Goal: Information Seeking & Learning: Learn about a topic

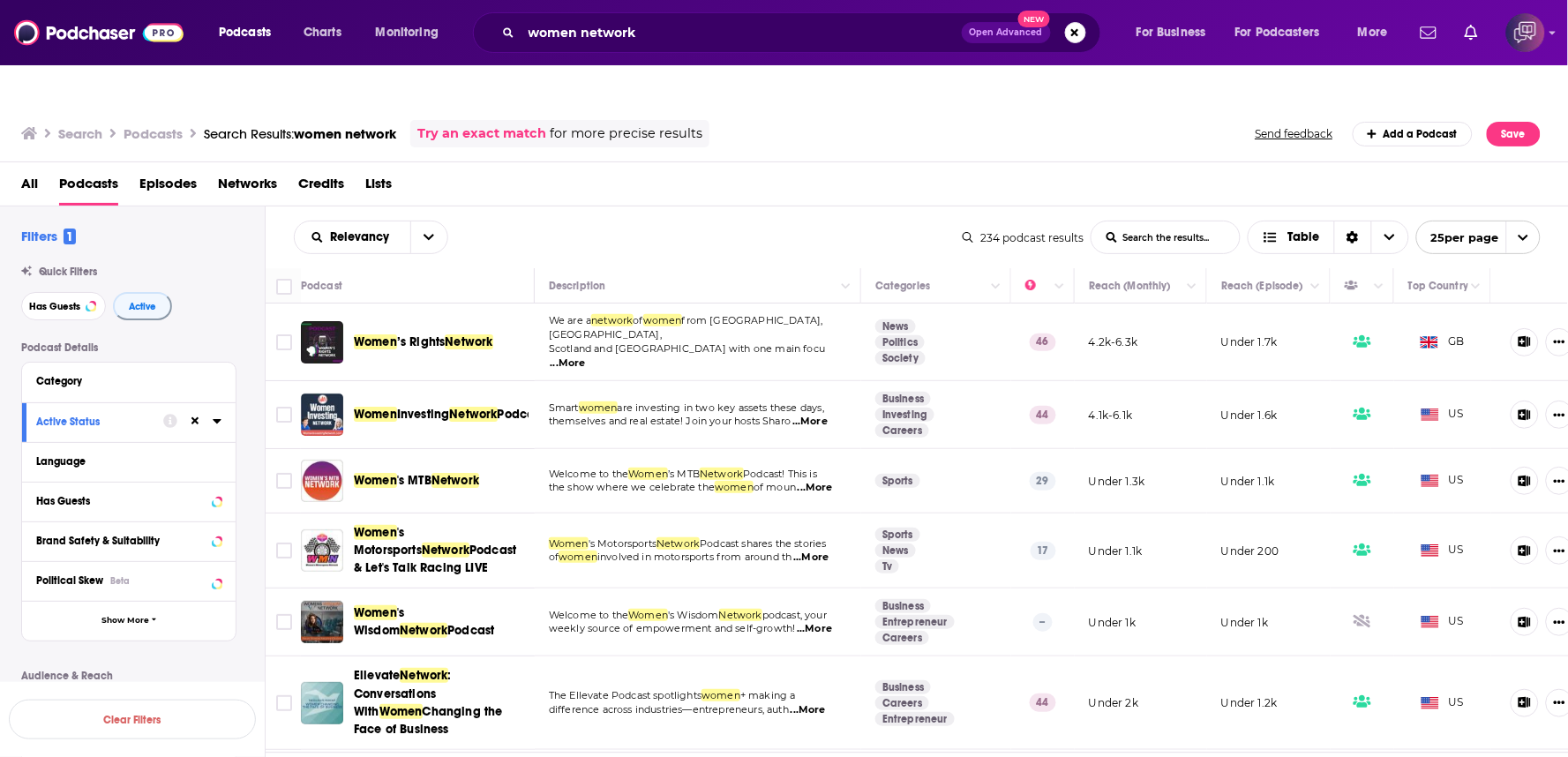
click at [586, 356] on span "...More" at bounding box center [567, 364] width 35 height 14
click at [821, 162] on div "All Podcasts Episodes Networks Credits Lists" at bounding box center [784, 184] width 1569 height 44
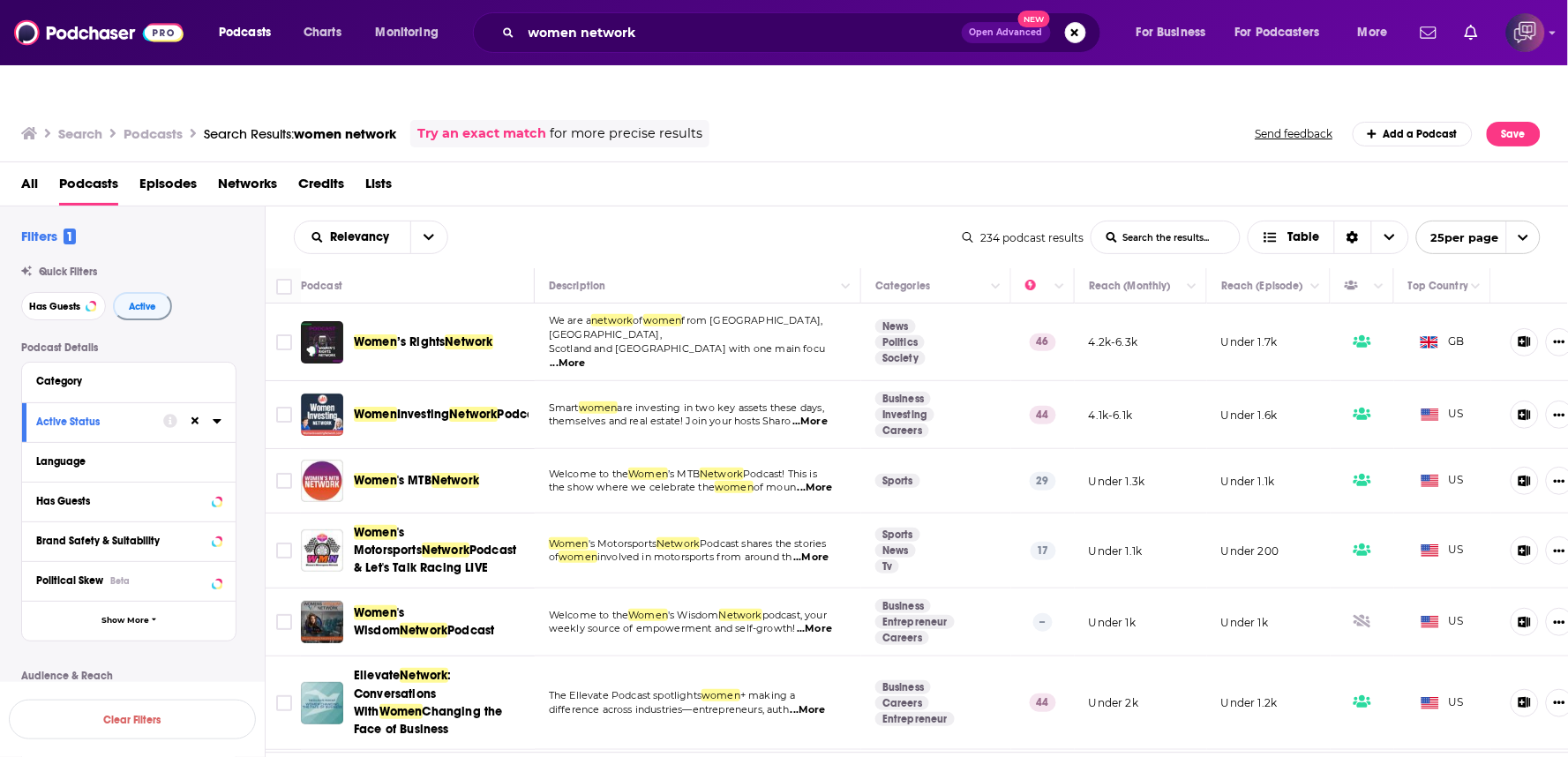
click at [0, 521] on div "Filters 1 Quick Filters Has Guests Active Podcast Details Category Active Statu…" at bounding box center [132, 612] width 265 height 769
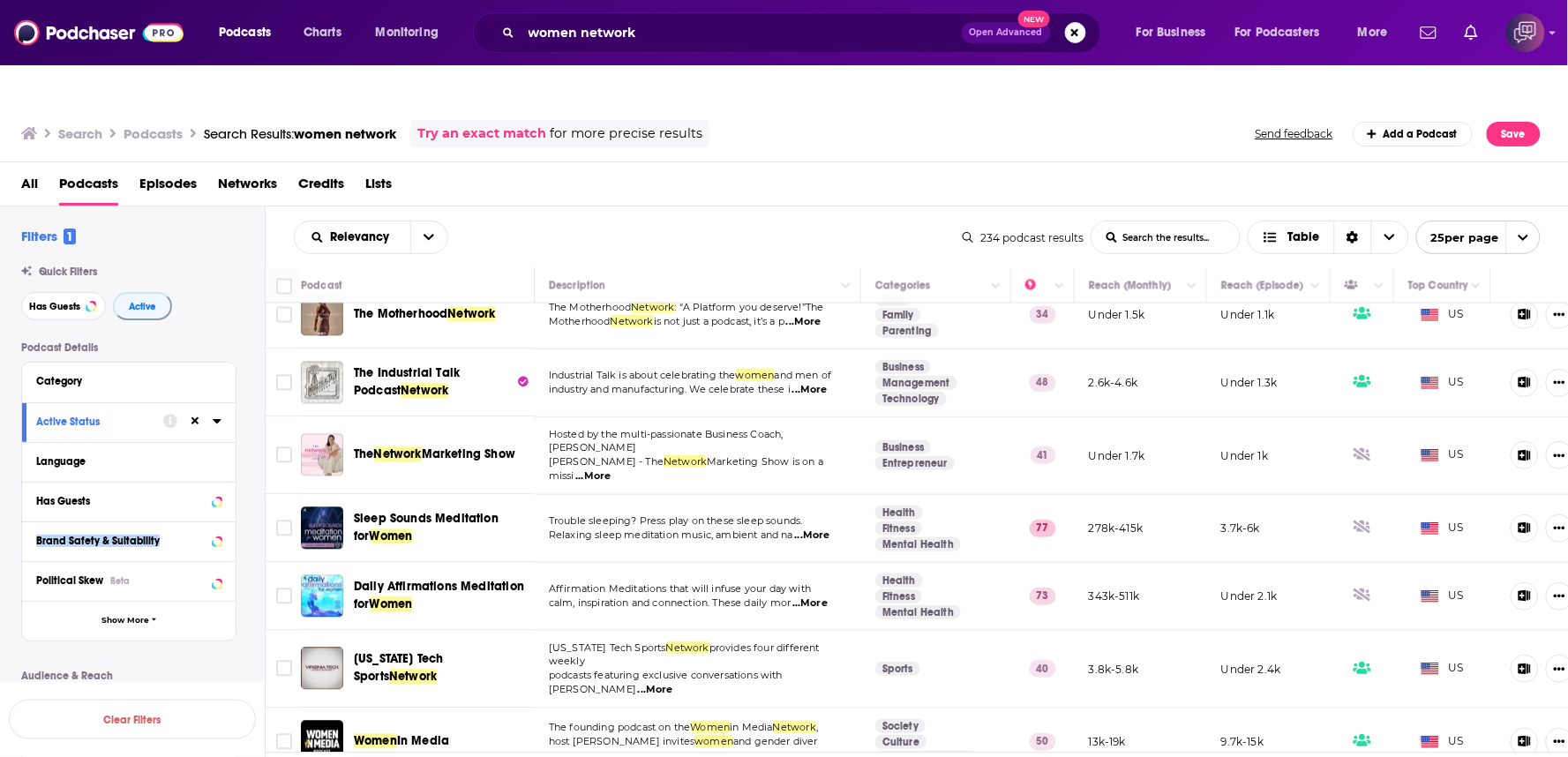
scroll to position [1285, 0]
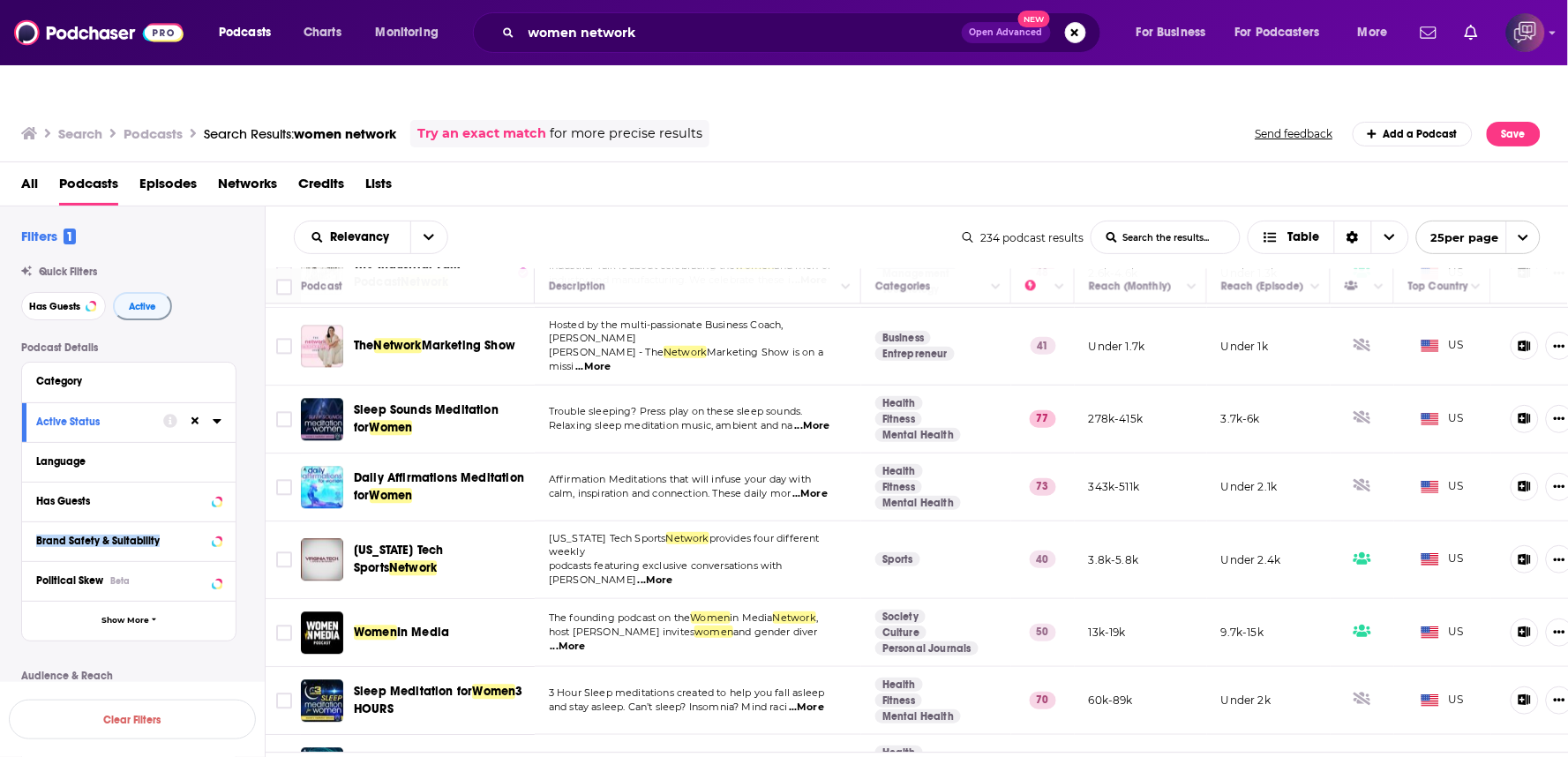
drag, startPoint x: 850, startPoint y: 739, endPoint x: 516, endPoint y: 226, distance: 612.1
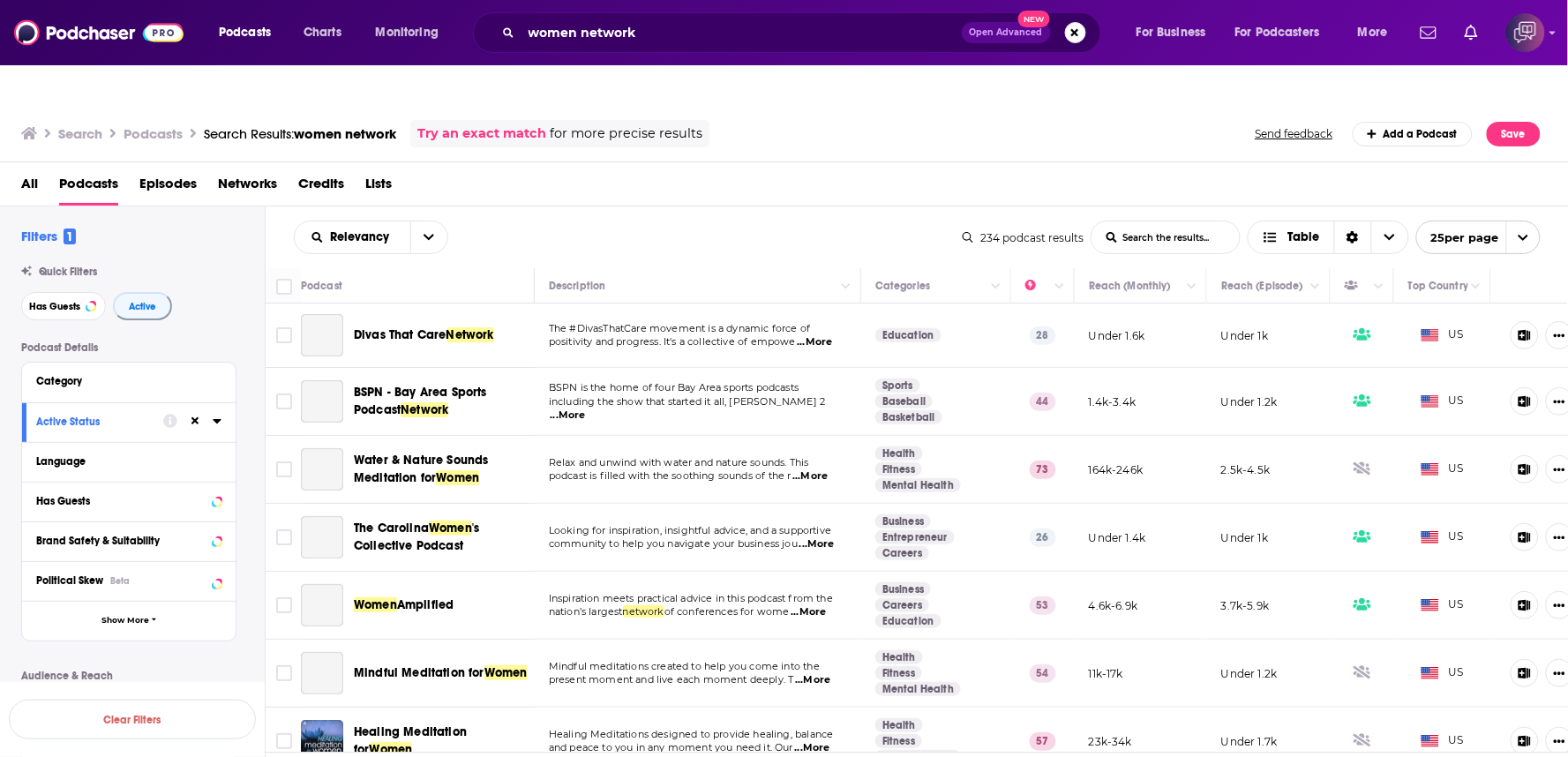
click at [629, 206] on div "Relevancy List Search Input Search the results... Table 234 podcast results Lis…" at bounding box center [917, 237] width 1303 height 62
click at [824, 537] on span "...More" at bounding box center [817, 545] width 35 height 14
click at [823, 537] on span "...More" at bounding box center [817, 545] width 35 height 14
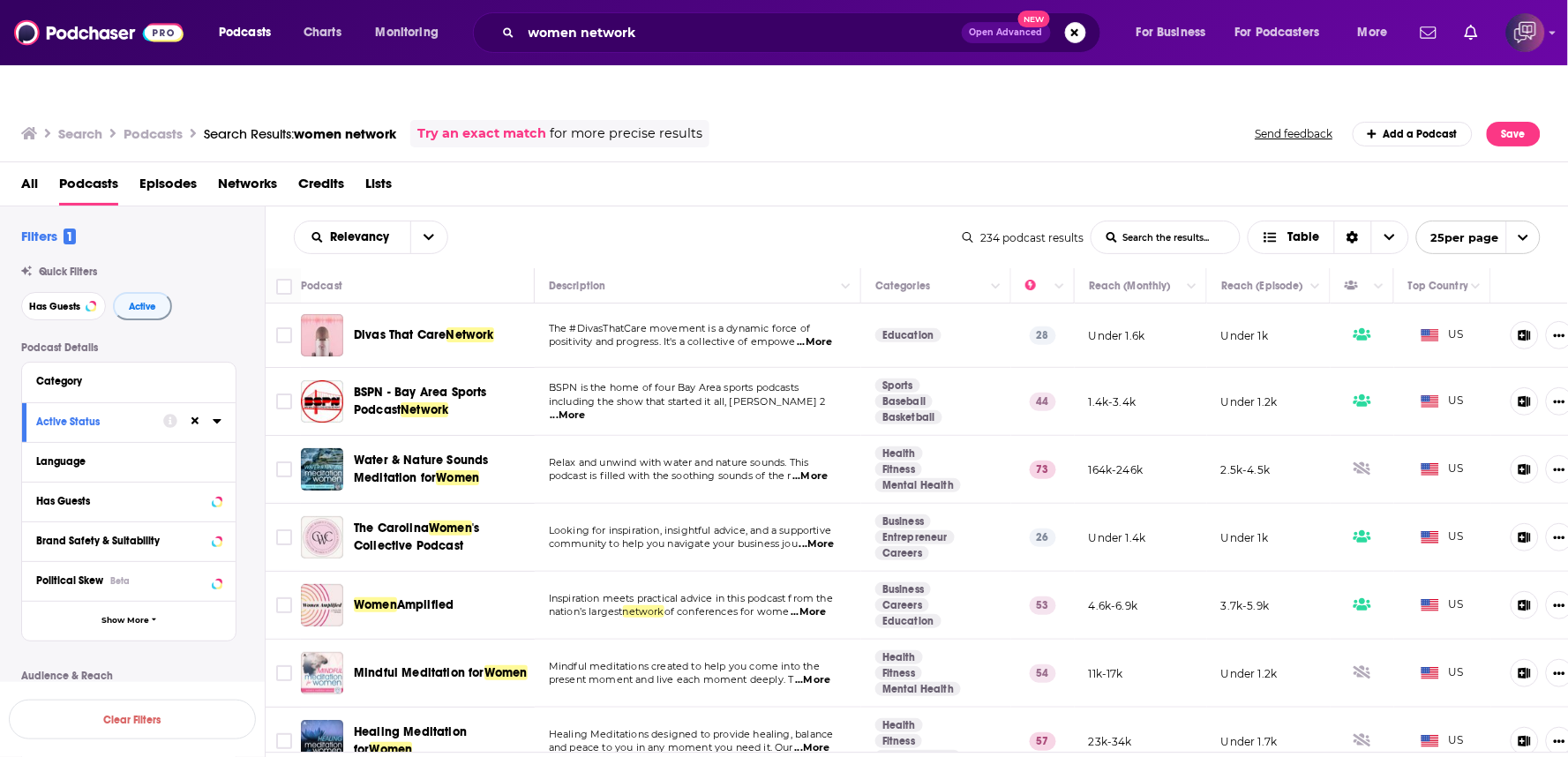
click at [823, 537] on span "...More" at bounding box center [817, 545] width 35 height 14
click at [739, 55] on div "Podcasts Charts Monitoring women network Open Advanced New For Business For Pod…" at bounding box center [784, 32] width 1568 height 66
click at [748, 13] on div "women network Open Advanced New" at bounding box center [787, 32] width 629 height 41
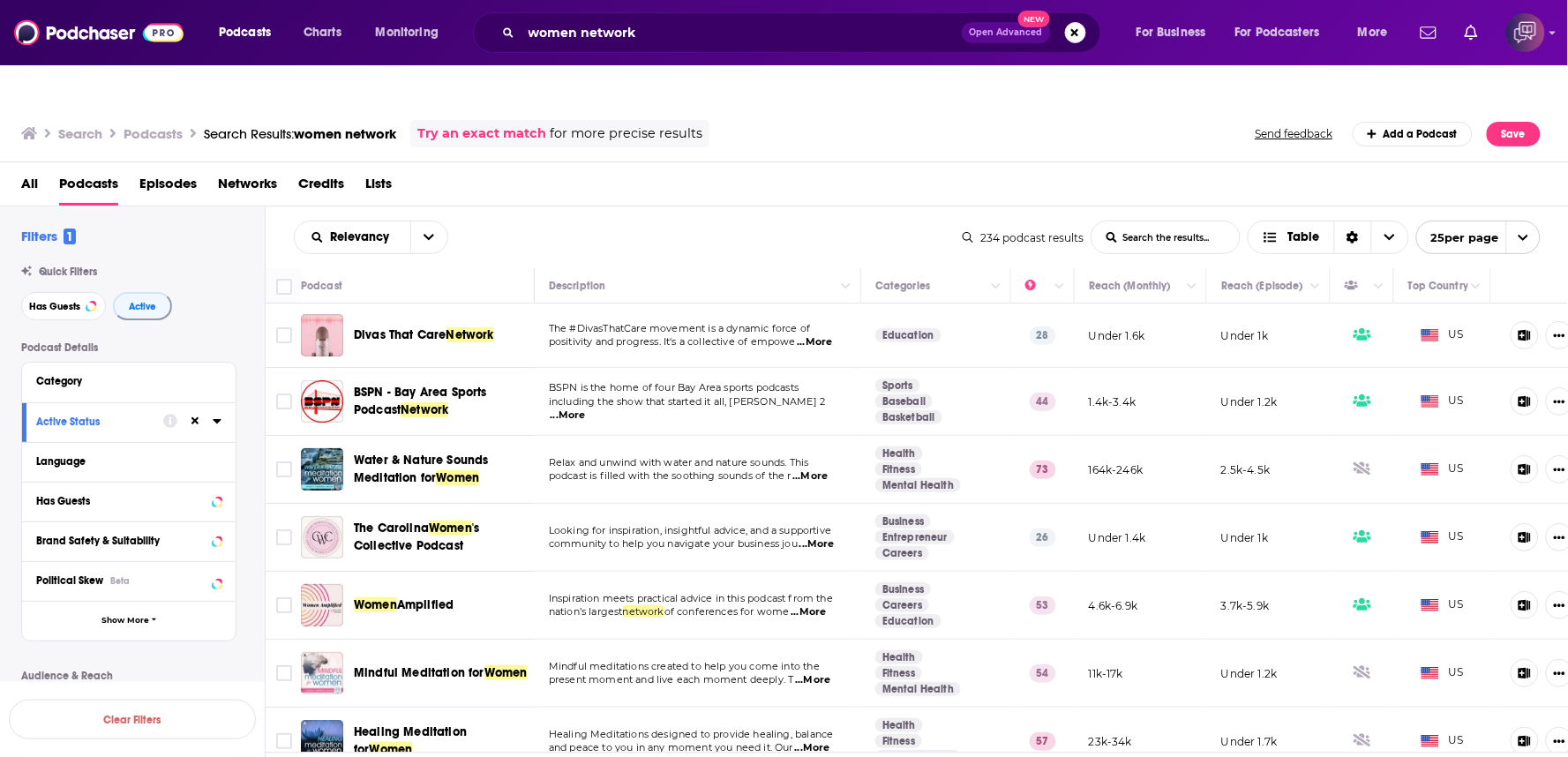
click at [748, 13] on div "women network Open Advanced New" at bounding box center [787, 32] width 629 height 41
click at [748, 11] on div "Podcasts Charts Monitoring women network Open Advanced New For Business For Pod…" at bounding box center [784, 32] width 1568 height 66
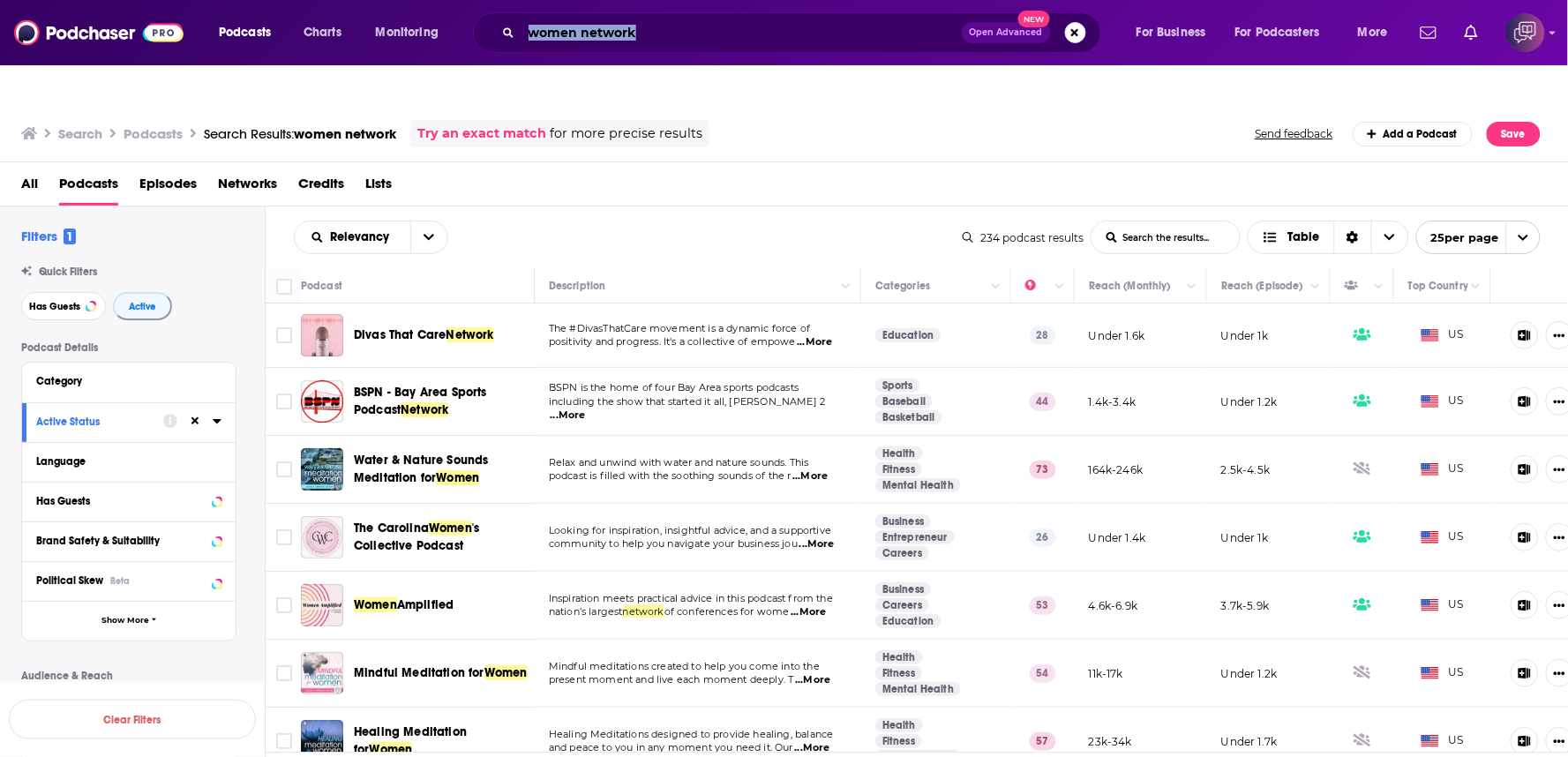
click at [748, 11] on div "Podcasts Charts Monitoring women network Open Advanced New For Business For Pod…" at bounding box center [784, 32] width 1568 height 66
click at [742, 22] on input "women network" at bounding box center [741, 32] width 440 height 28
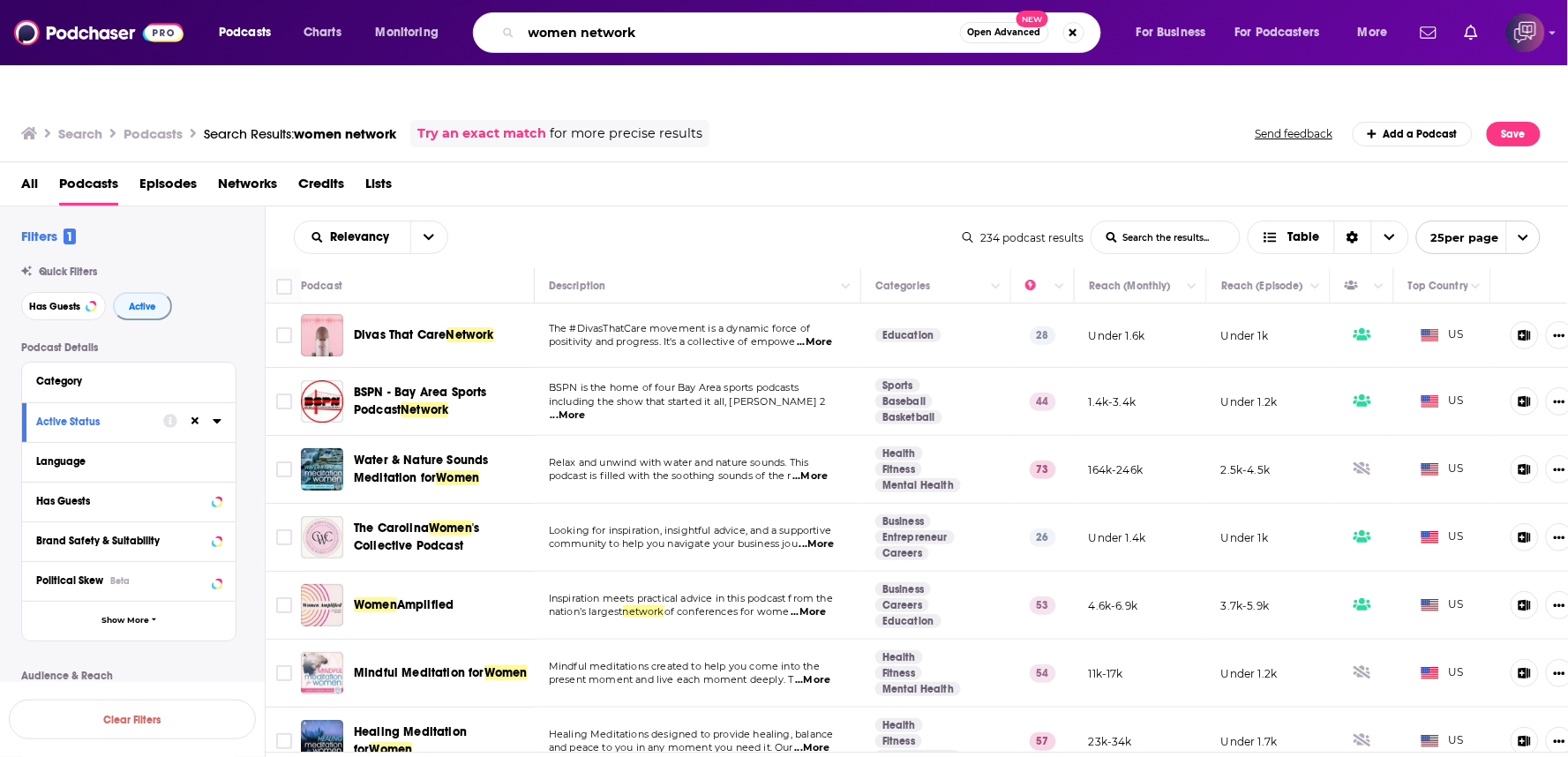
click at [742, 22] on input "women network" at bounding box center [740, 32] width 439 height 28
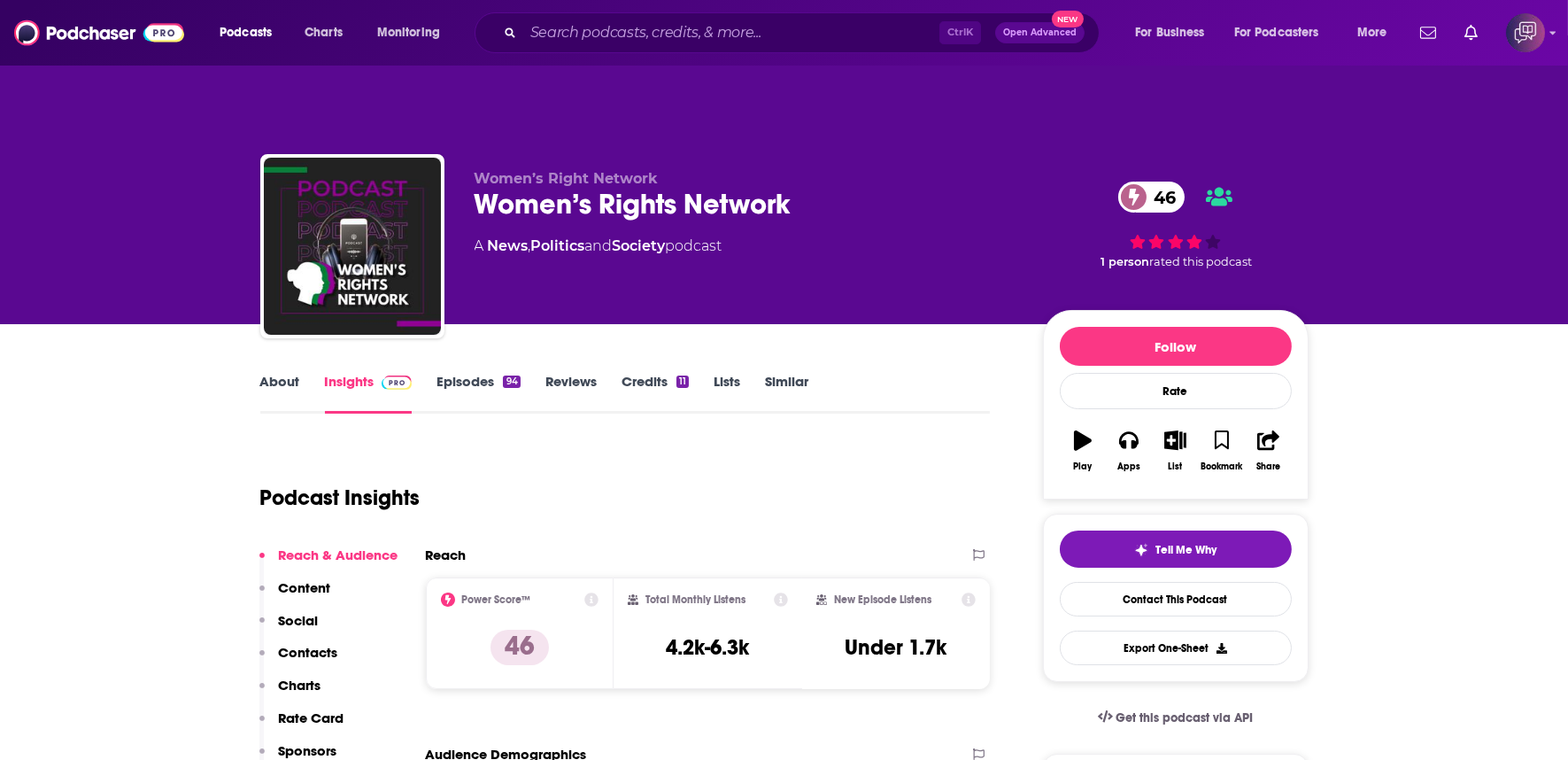
click at [839, 187] on div "Women’s Rights Network 46" at bounding box center [745, 204] width 540 height 34
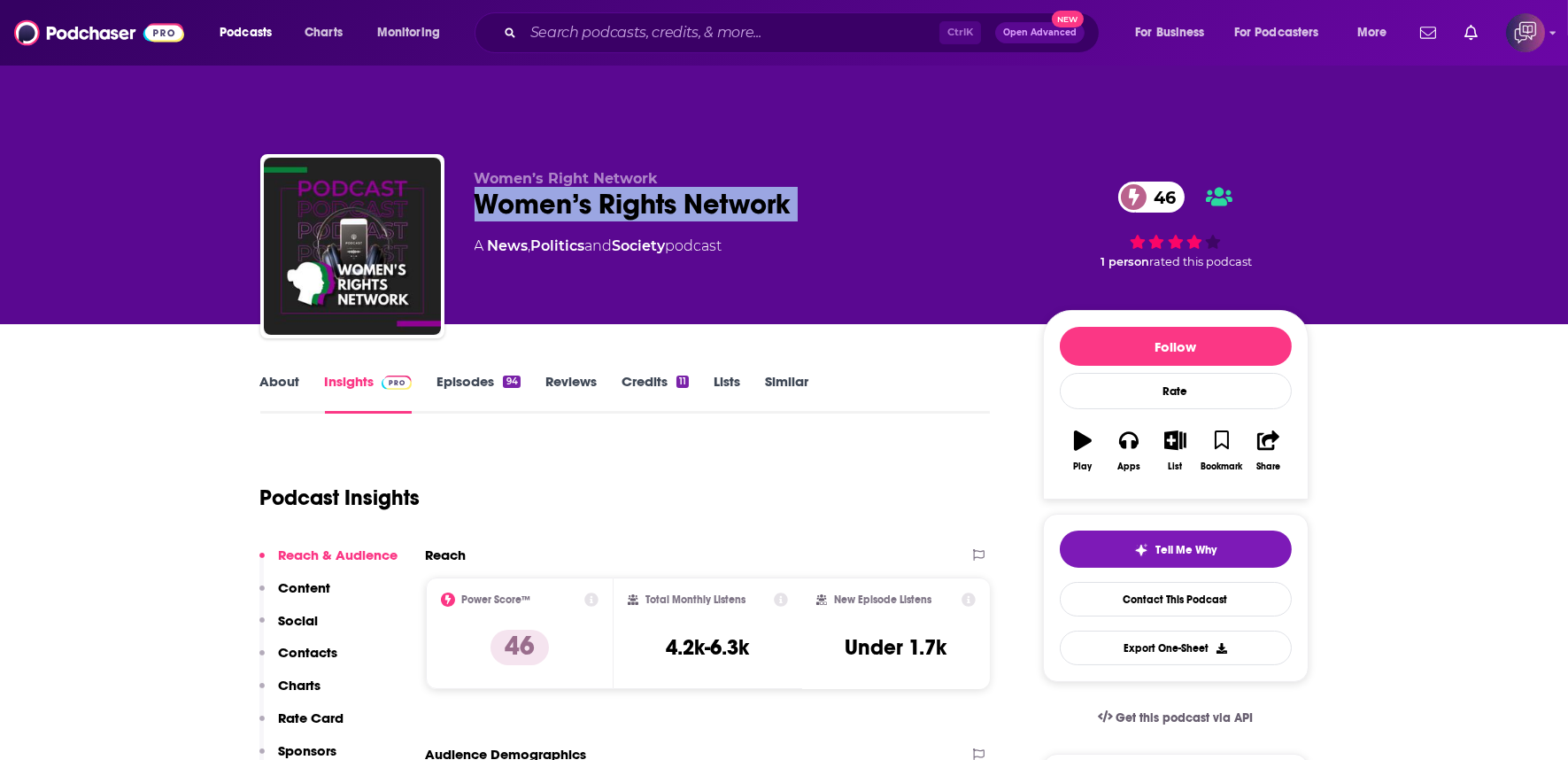
click at [839, 187] on div "Women’s Rights Network 46" at bounding box center [745, 204] width 540 height 34
copy div "Women’s Rights Network 46"
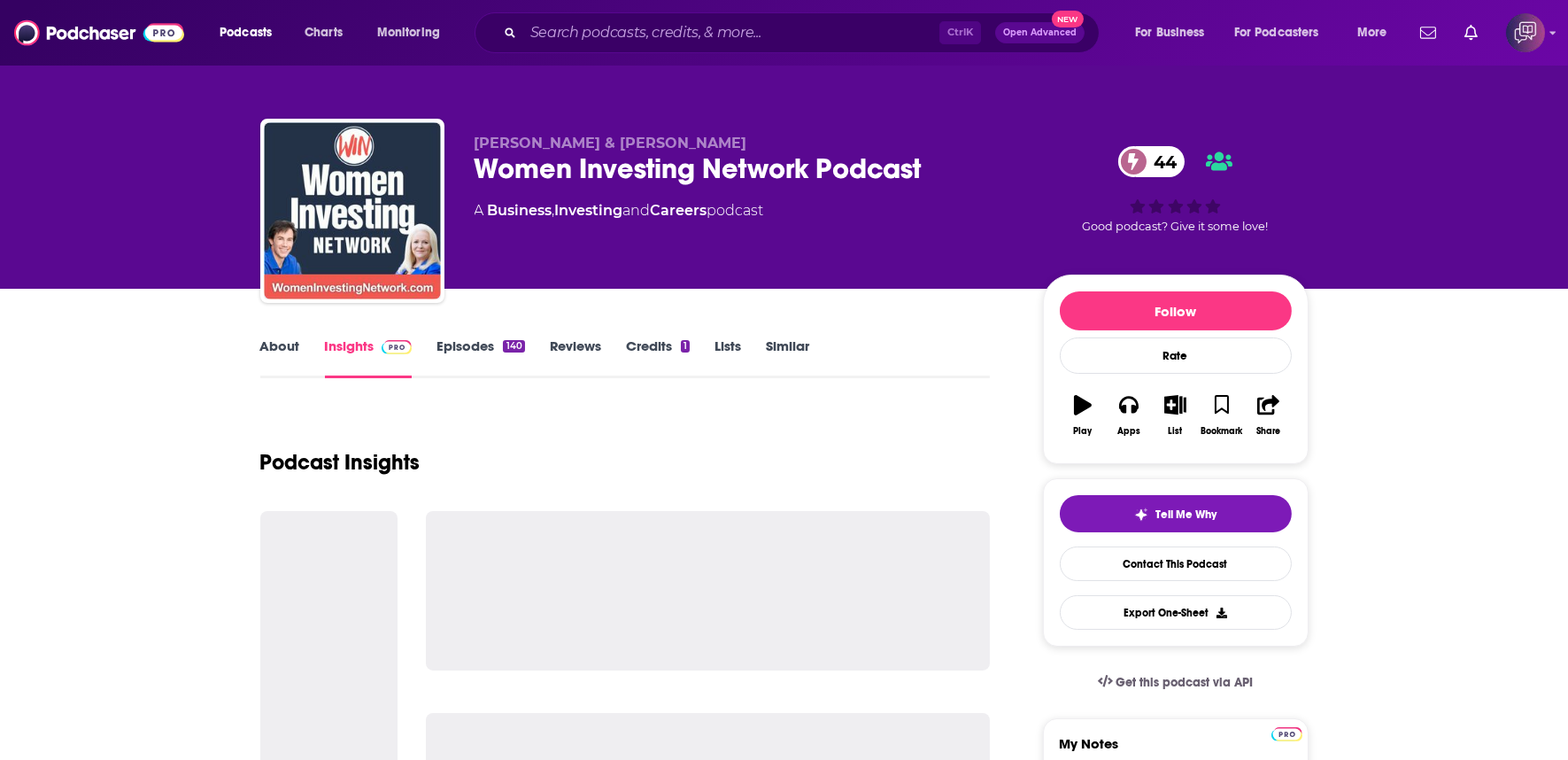
click at [947, 160] on div "Women Investing Network Podcast 44" at bounding box center [745, 169] width 540 height 34
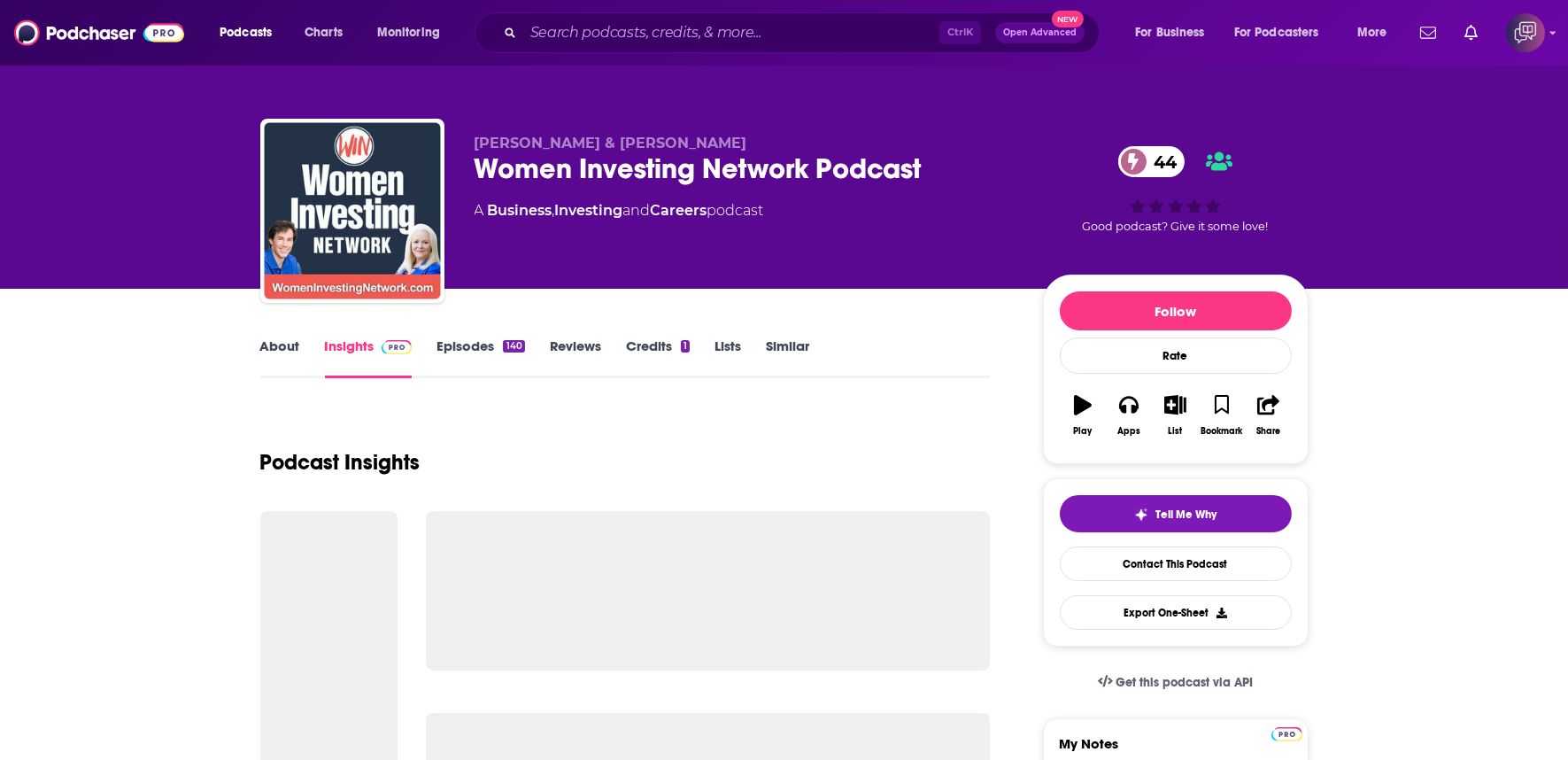
click at [947, 160] on div "Women Investing Network Podcast 44" at bounding box center [745, 169] width 540 height 34
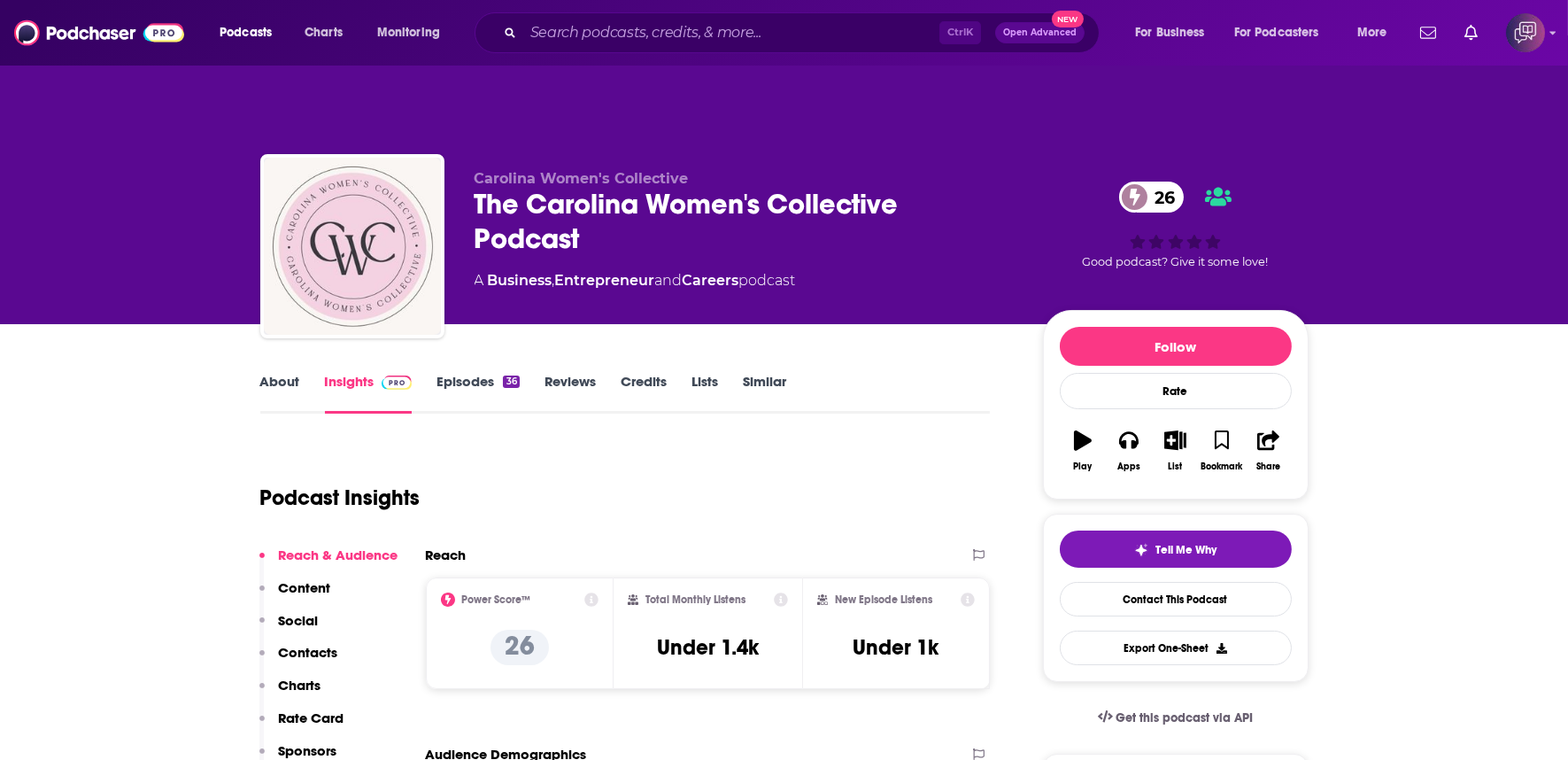
click at [859, 234] on div "Carolina Women's Collective The Carolina Women's Collective Podcast 26 A Busine…" at bounding box center [745, 240] width 540 height 142
click at [859, 235] on div "Carolina Women's Collective The Carolina Women's Collective Podcast 26 A Busine…" at bounding box center [745, 240] width 540 height 142
click at [863, 219] on div "The Carolina Women's Collective Podcast 26" at bounding box center [745, 221] width 540 height 69
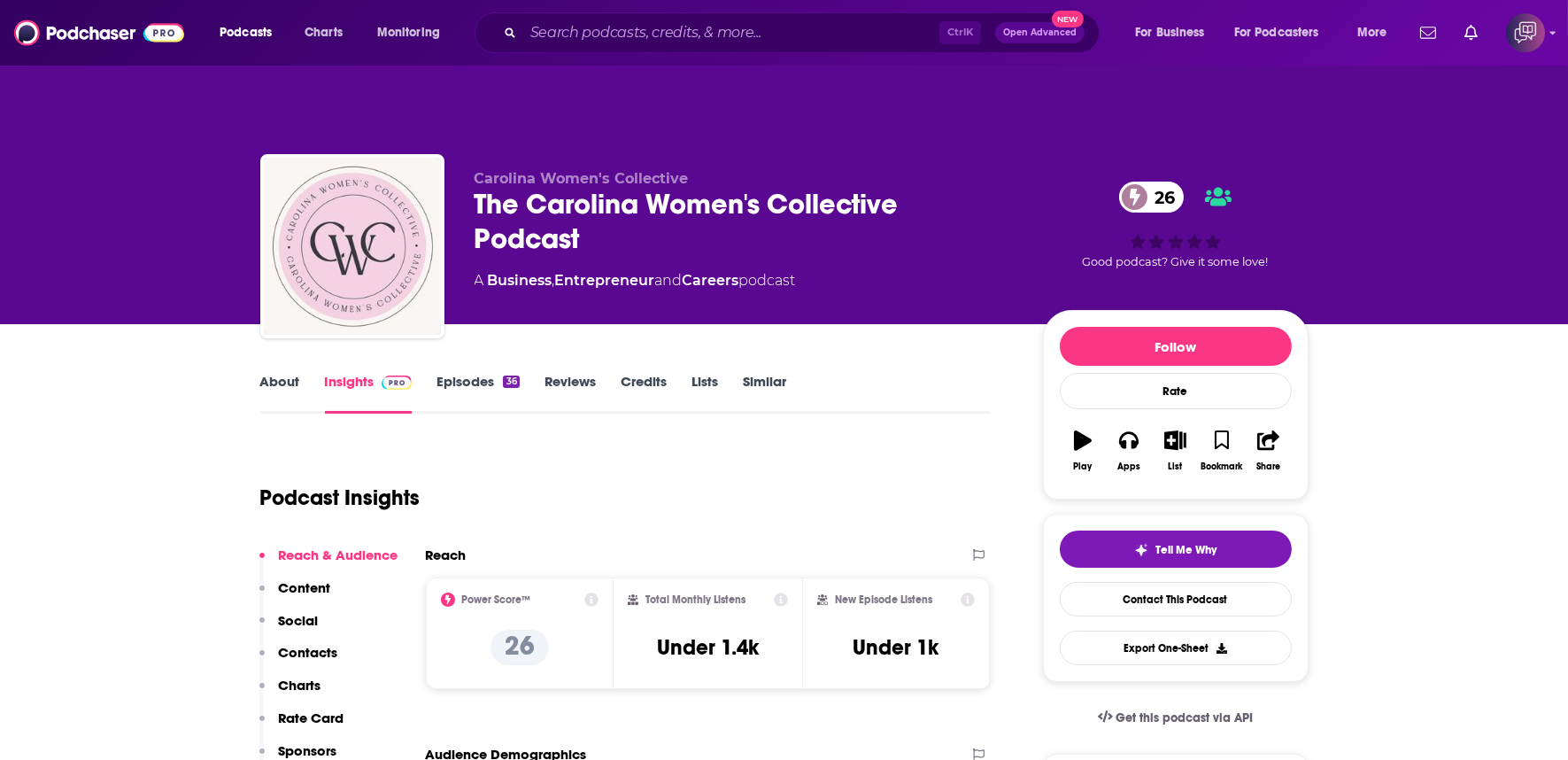
click at [863, 219] on div "The Carolina Women's Collective Podcast 26" at bounding box center [745, 221] width 540 height 69
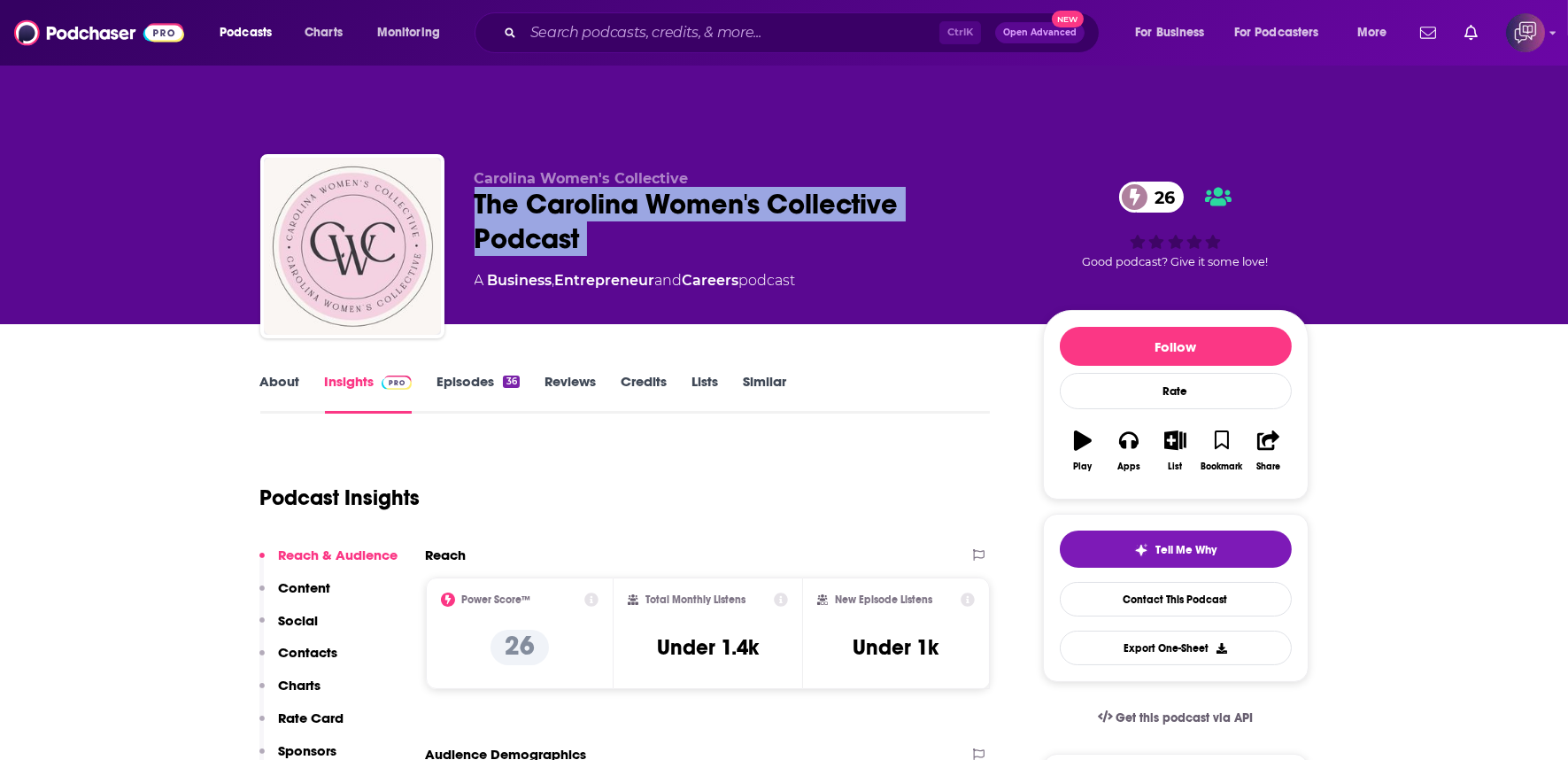
click at [863, 219] on div "The Carolina Women's Collective Podcast 26" at bounding box center [745, 221] width 540 height 69
copy div "The Carolina Women's Collective Podcast 26"
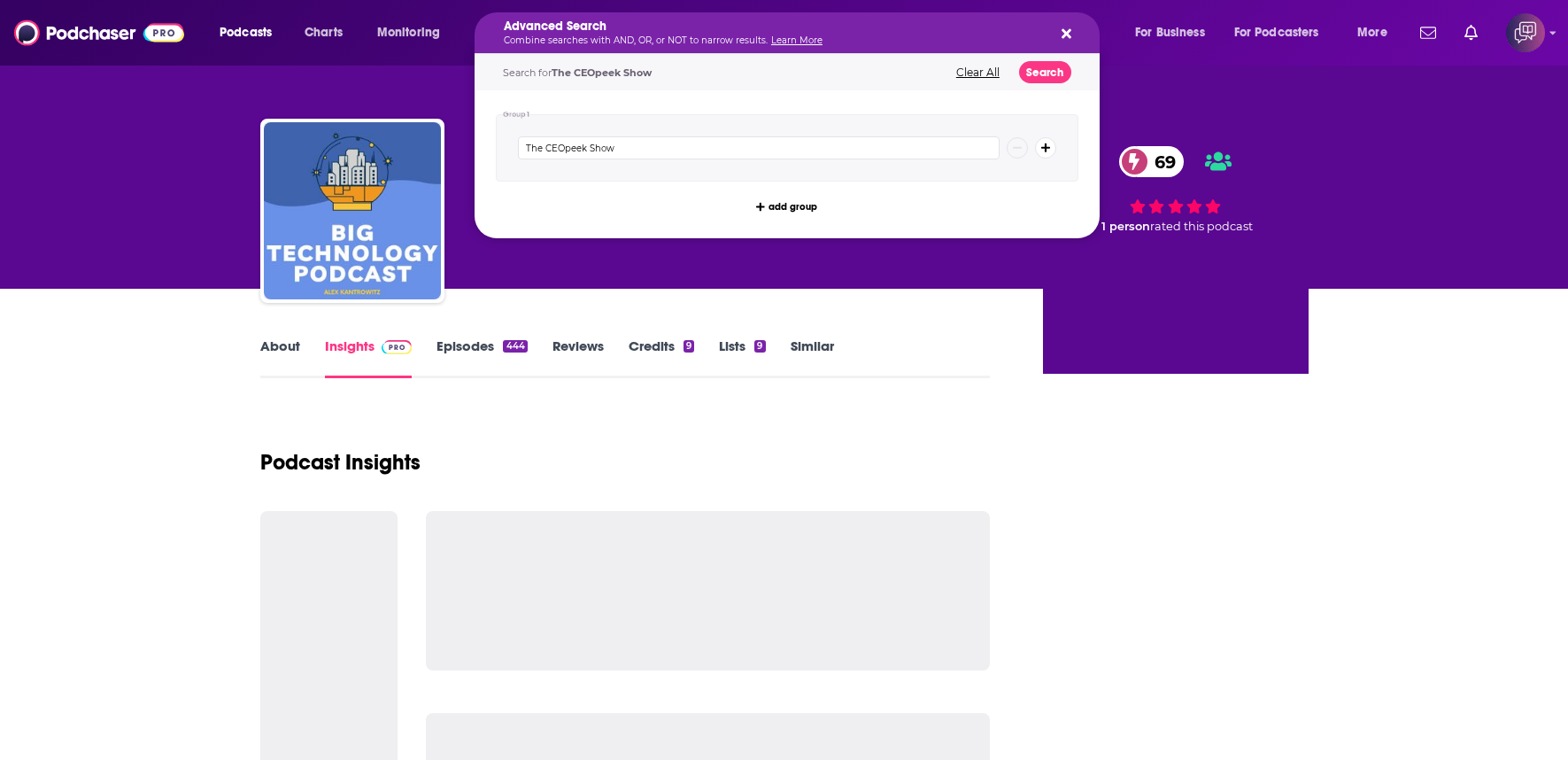
click at [1028, 33] on div "Advanced Search Combine searches with AND, OR, or NOT to narrow results. Learn …" at bounding box center [774, 33] width 539 height 24
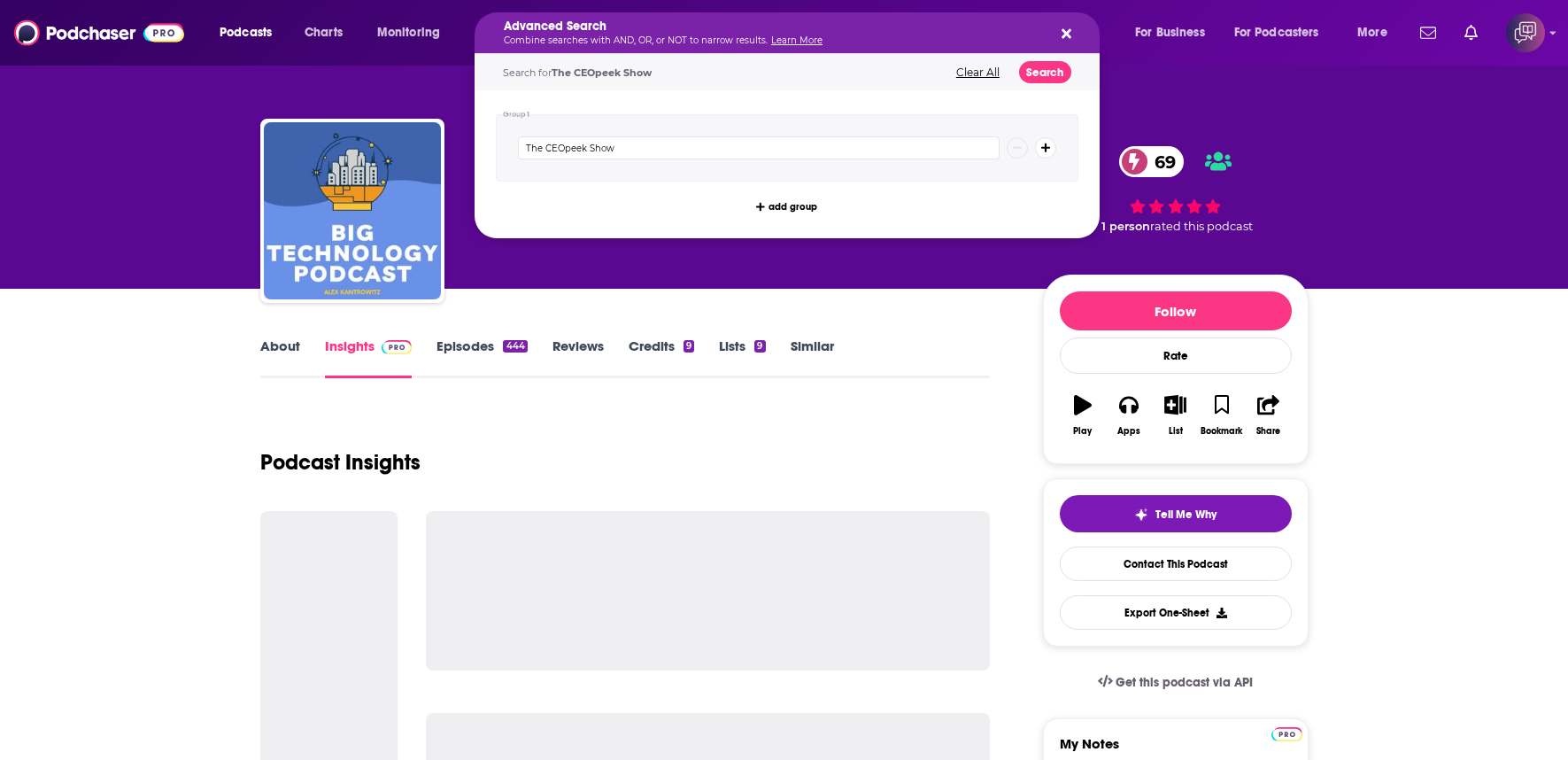
click at [1022, 30] on h5 "Advanced Search" at bounding box center [774, 27] width 539 height 13
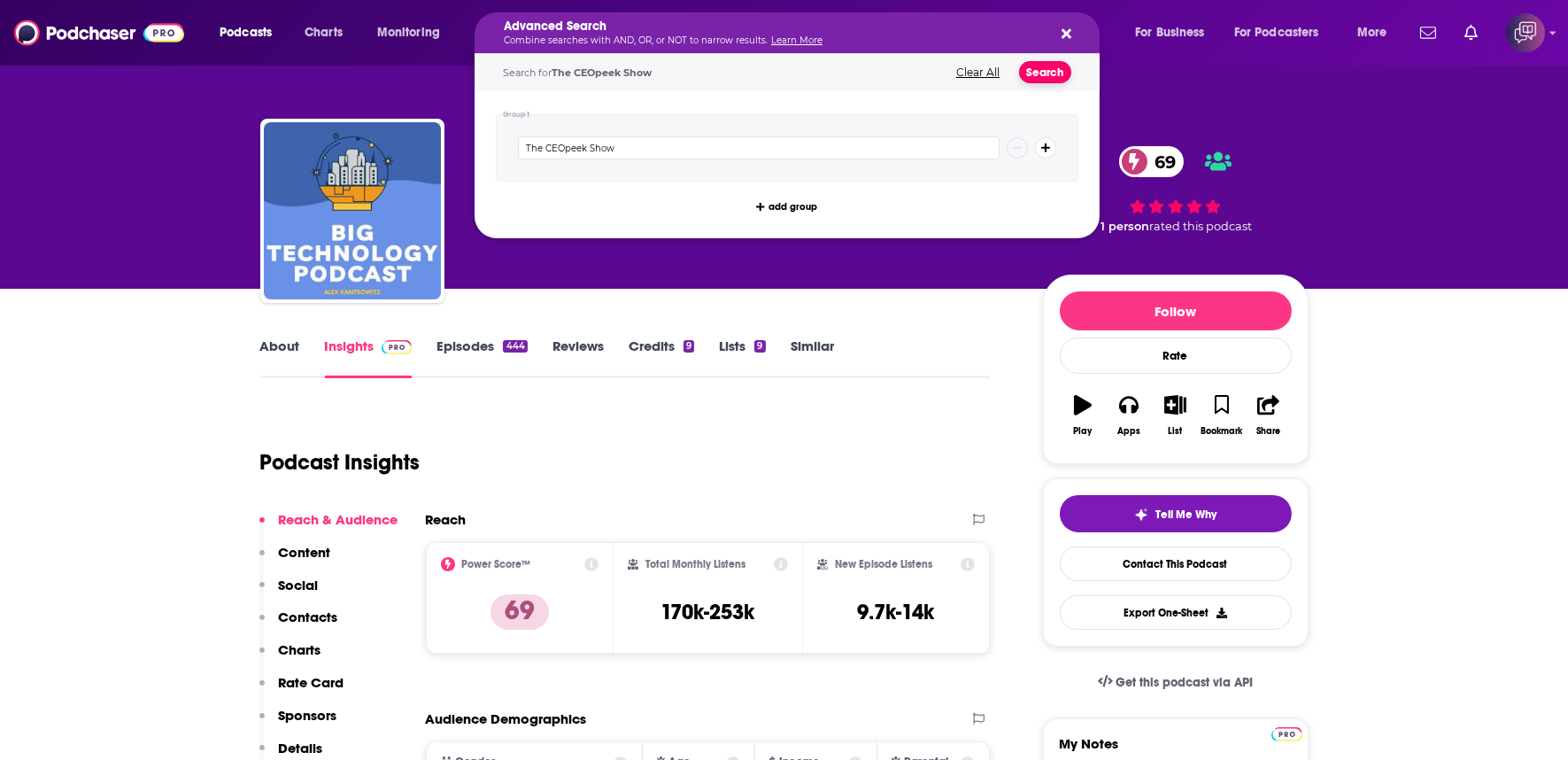
click at [1041, 75] on button "Search" at bounding box center [1046, 72] width 52 height 22
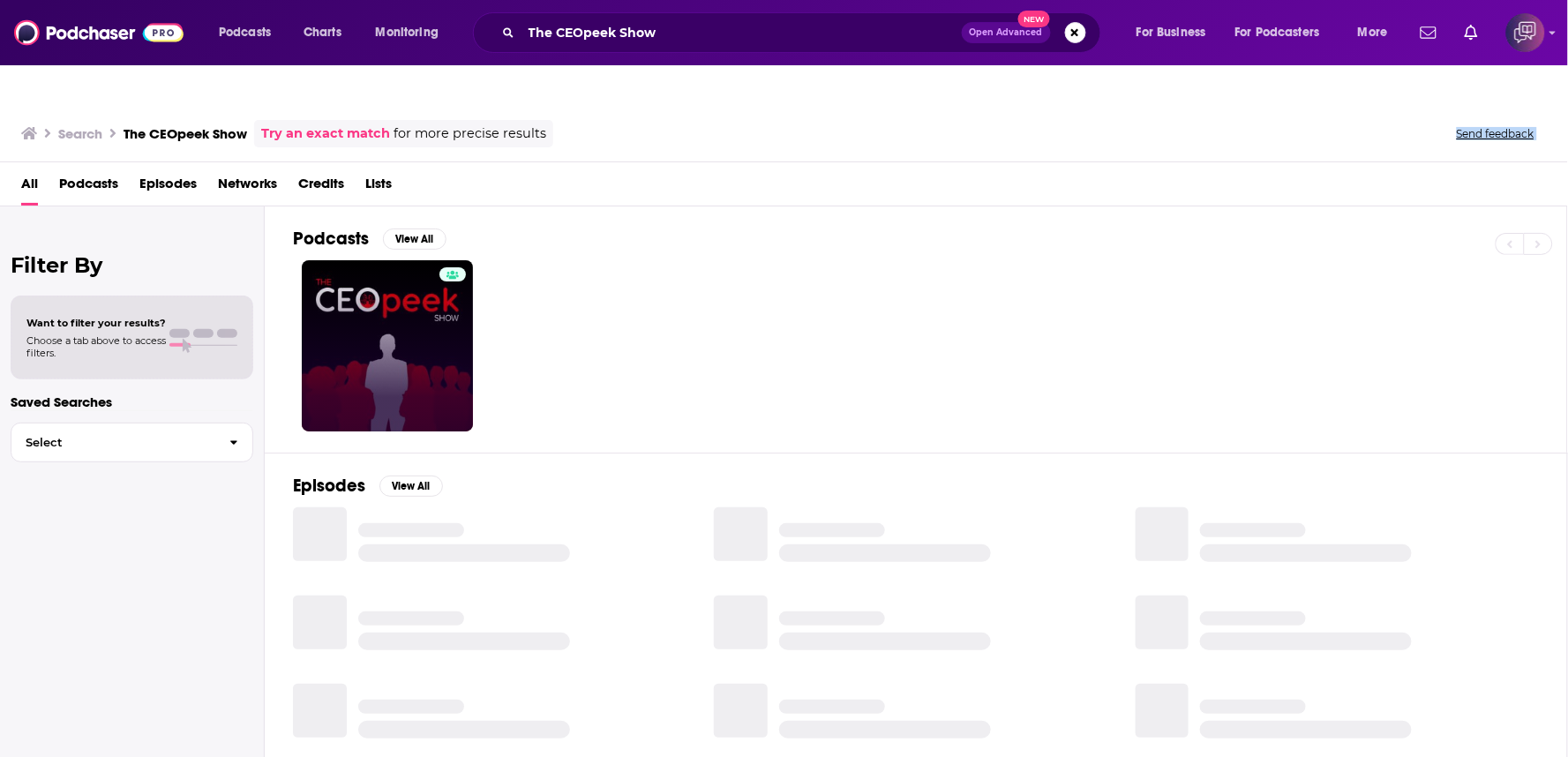
click at [403, 292] on link at bounding box center [387, 346] width 171 height 171
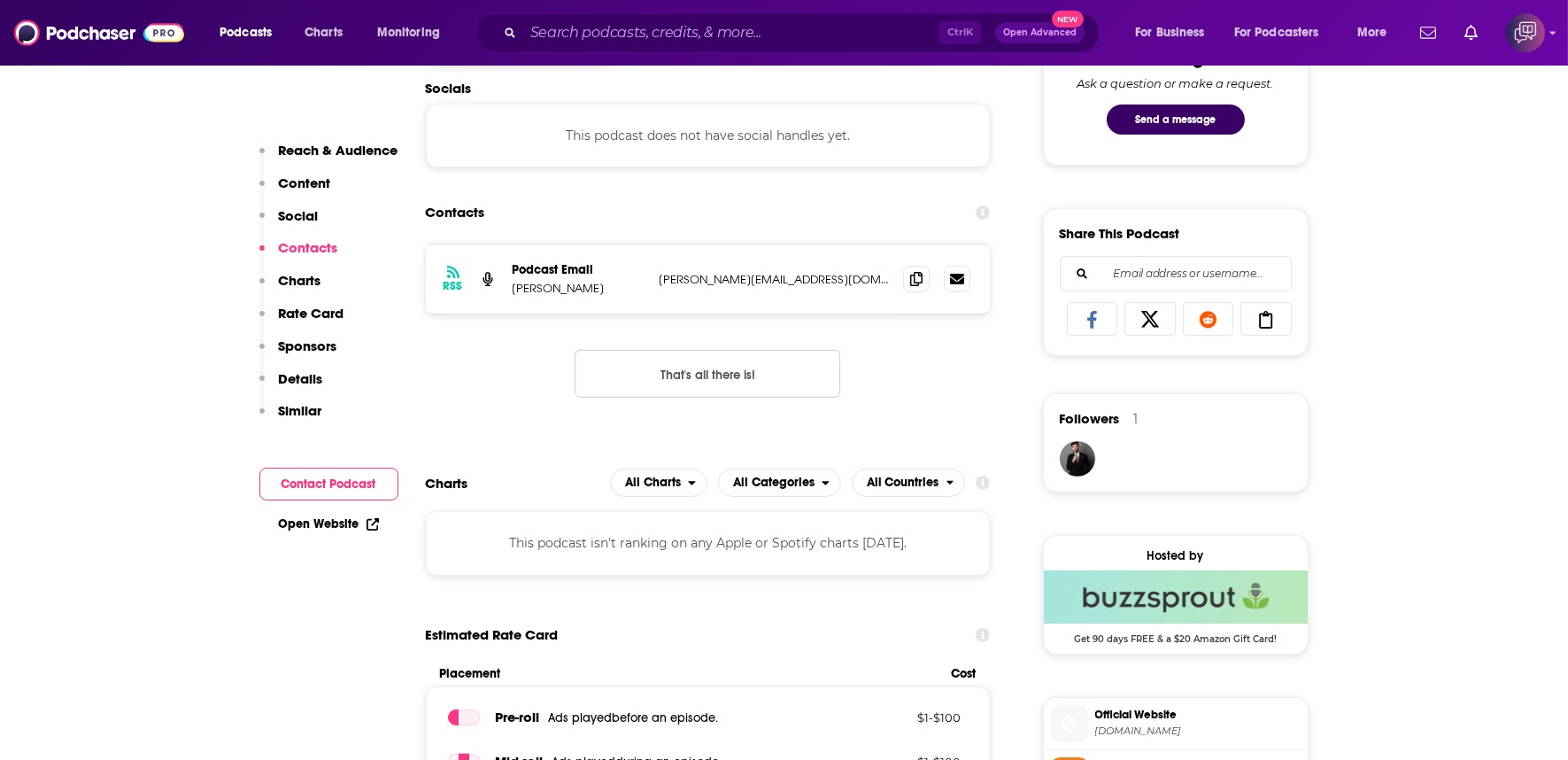
scroll to position [1013, 0]
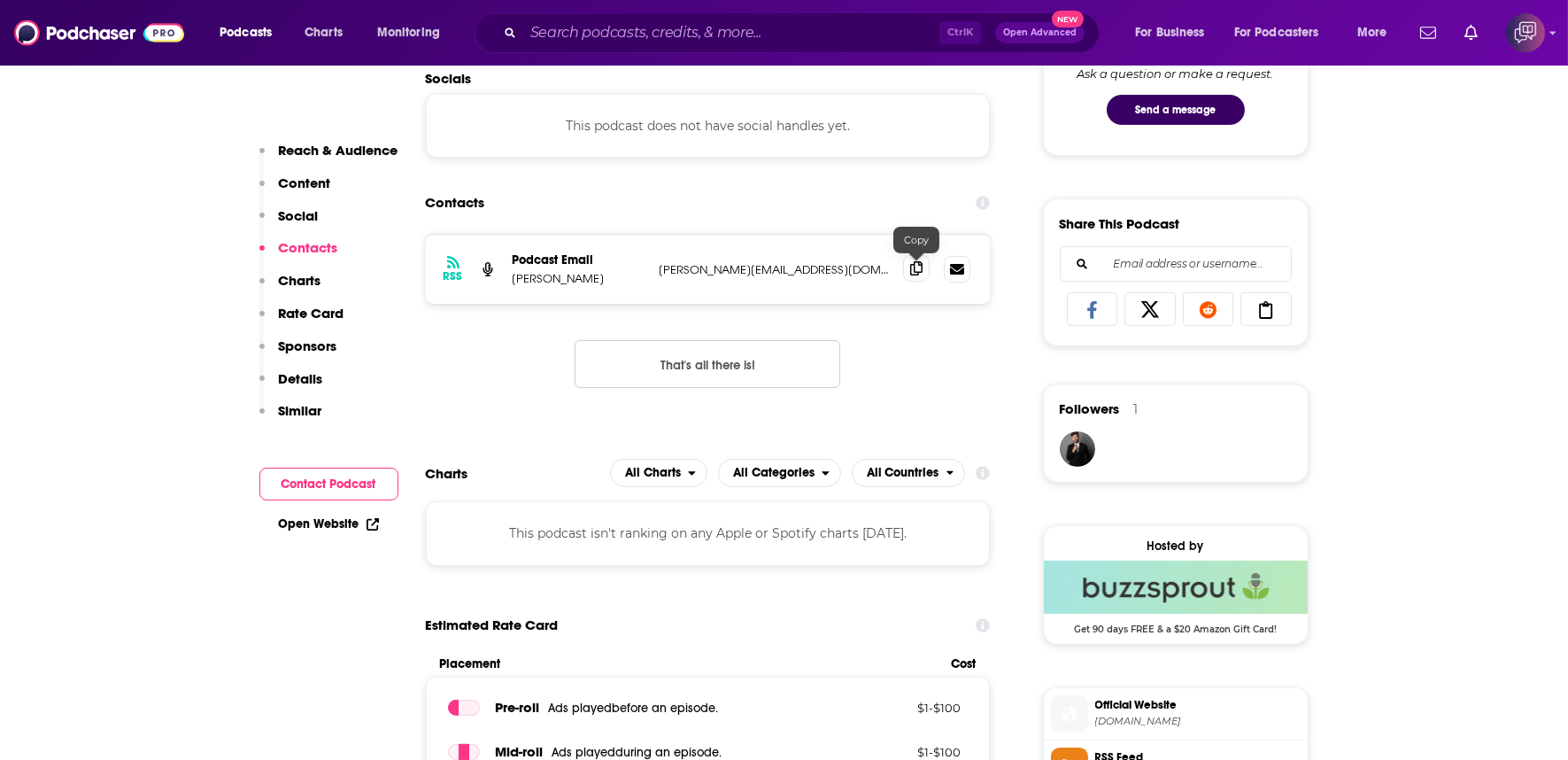
click at [925, 255] on span at bounding box center [915, 267] width 26 height 26
